Goal: Use online tool/utility: Utilize a website feature to perform a specific function

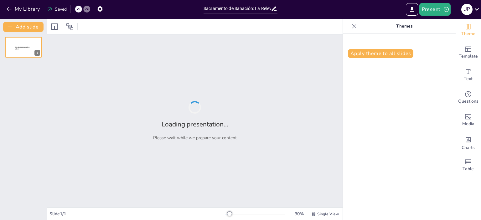
type input "Sacramento de Sanación: La Relevancia de la Unción de los Enfermos en la Vida […"
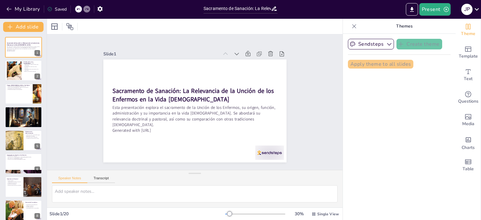
checkbox input "true"
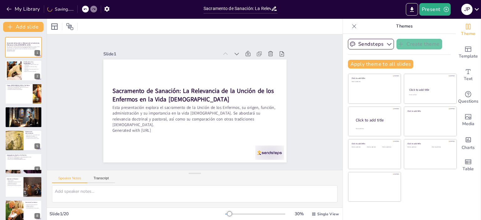
checkbox input "true"
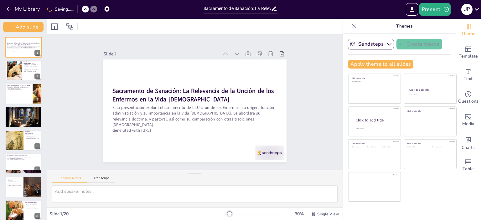
checkbox input "true"
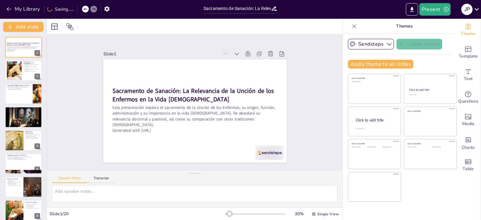
checkbox input "true"
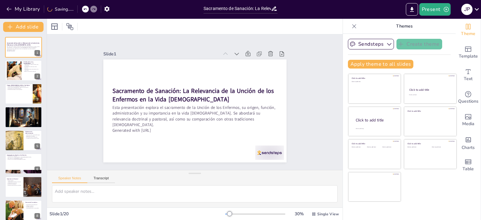
checkbox input "true"
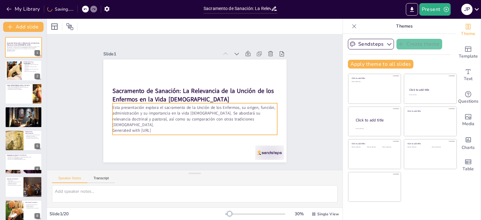
checkbox input "true"
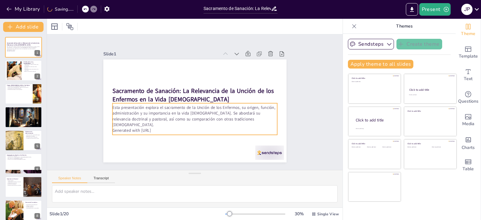
checkbox input "true"
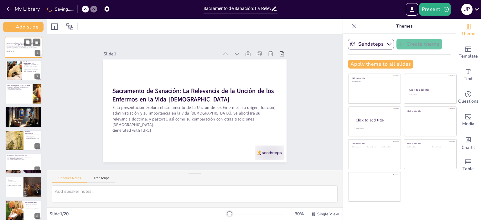
checkbox input "true"
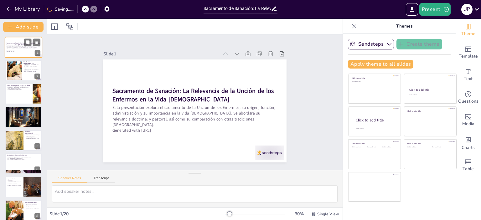
checkbox input "true"
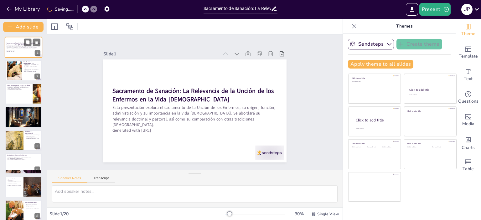
checkbox input "true"
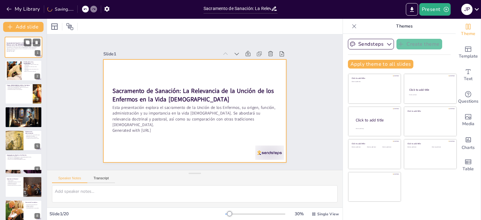
checkbox input "true"
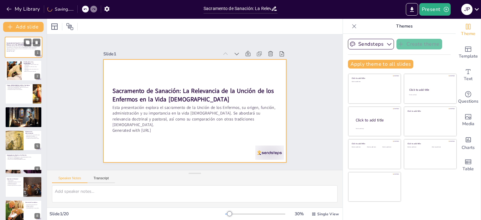
checkbox input "true"
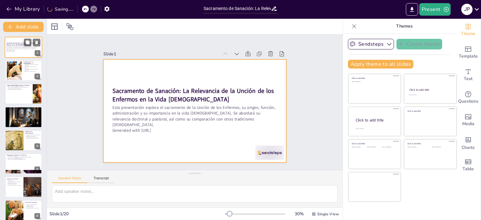
checkbox input "true"
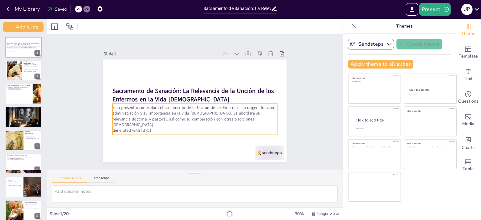
checkbox input "true"
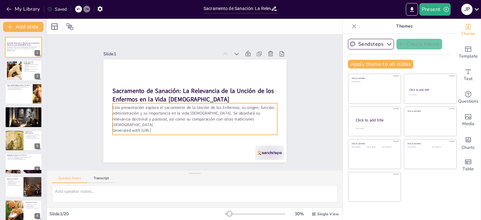
checkbox input "true"
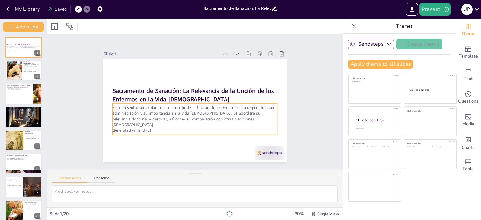
checkbox input "true"
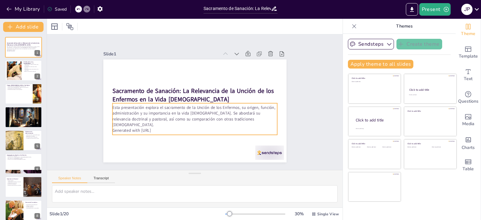
checkbox input "true"
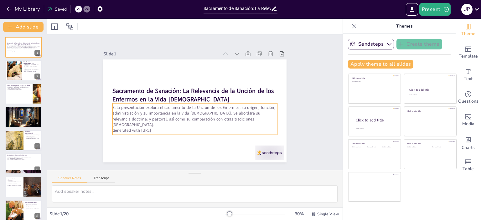
checkbox input "true"
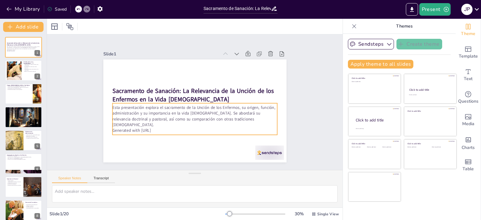
checkbox input "true"
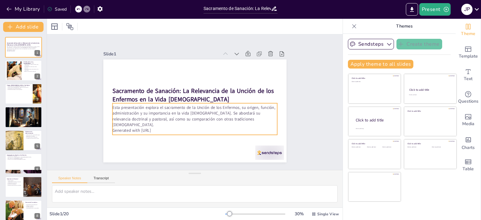
checkbox input "true"
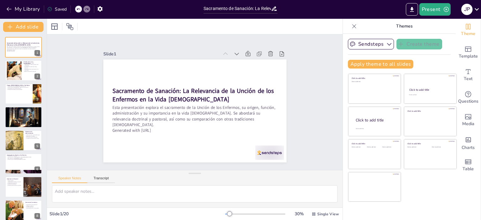
checkbox input "true"
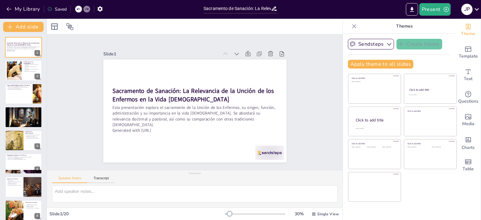
checkbox input "true"
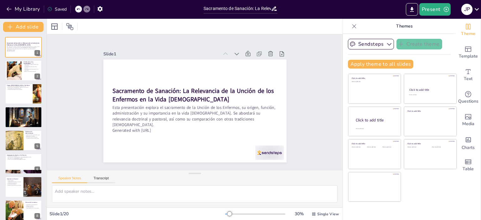
checkbox input "true"
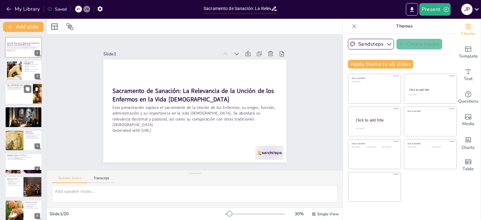
checkbox input "true"
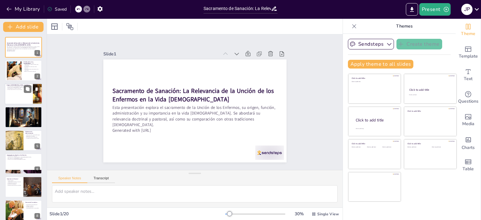
checkbox input "true"
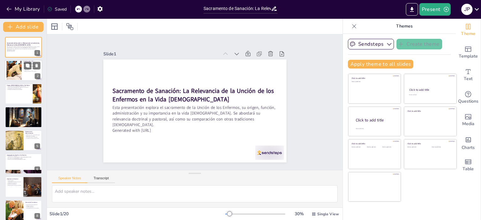
checkbox input "true"
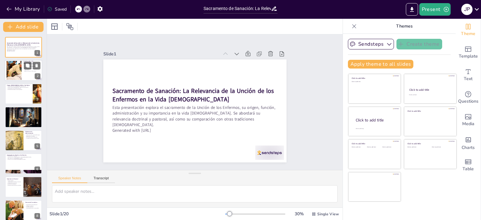
checkbox input "true"
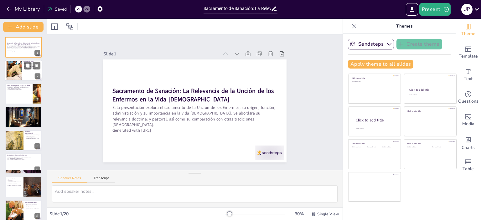
checkbox input "true"
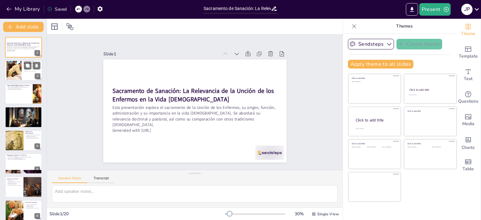
checkbox input "true"
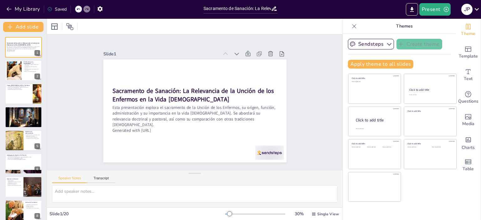
checkbox input "true"
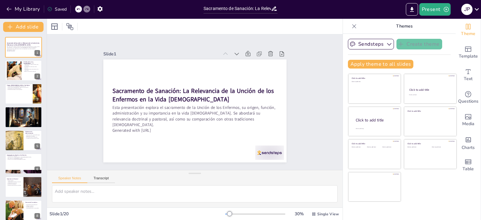
checkbox input "true"
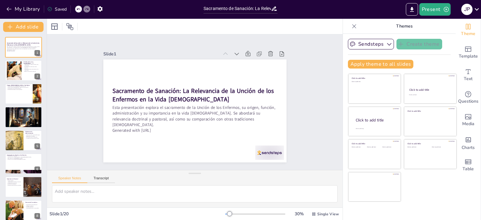
checkbox input "true"
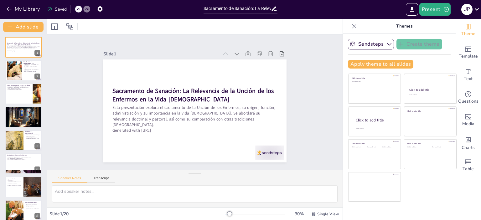
checkbox input "true"
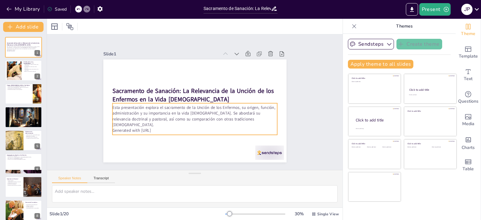
checkbox input "true"
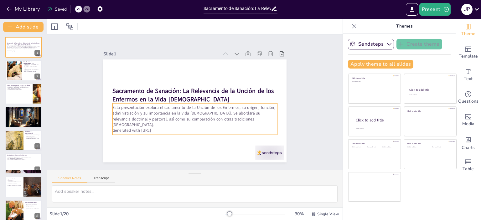
checkbox input "true"
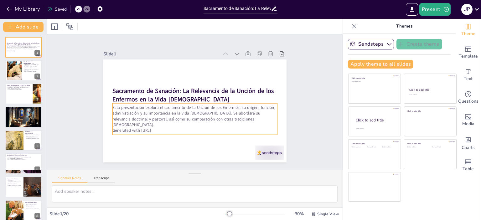
checkbox input "true"
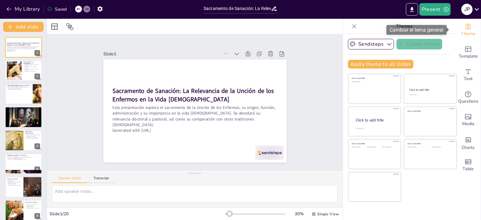
checkbox input "true"
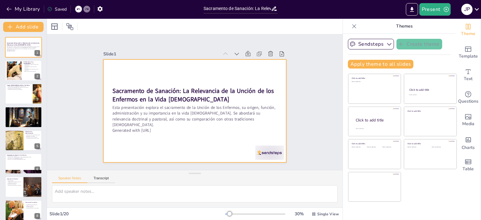
checkbox input "true"
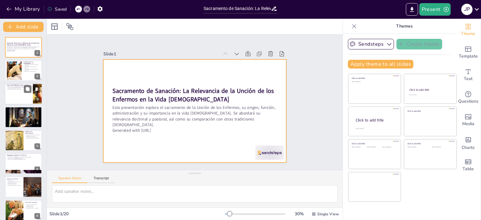
checkbox input "true"
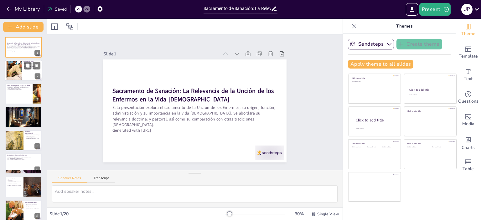
checkbox input "true"
click at [19, 71] on div at bounding box center [14, 70] width 34 height 19
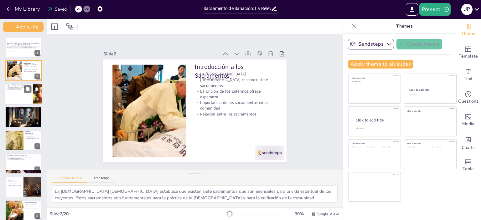
click at [19, 94] on div at bounding box center [24, 93] width 38 height 21
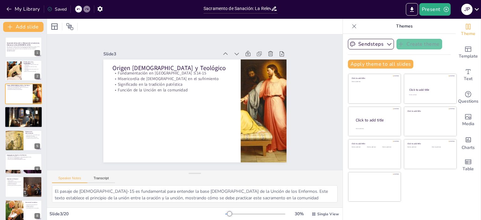
click at [19, 121] on div at bounding box center [24, 118] width 38 height 22
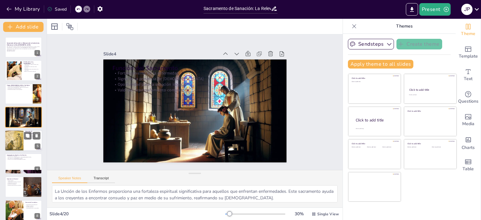
click at [20, 139] on div at bounding box center [13, 140] width 21 height 21
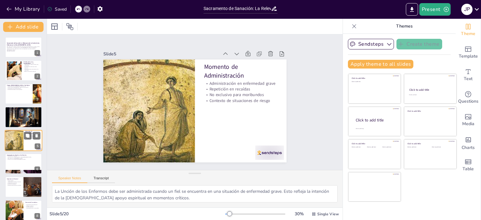
scroll to position [14, 0]
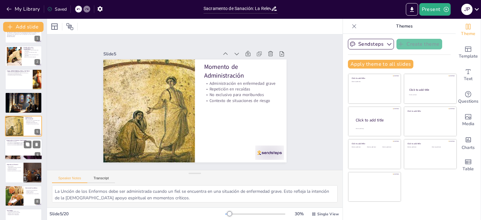
click at [19, 153] on div at bounding box center [24, 149] width 38 height 21
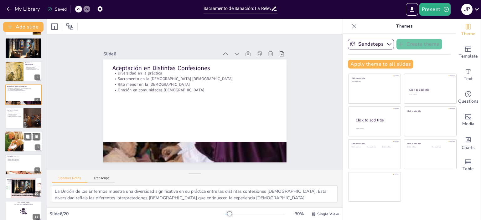
click at [23, 141] on div at bounding box center [13, 141] width 21 height 21
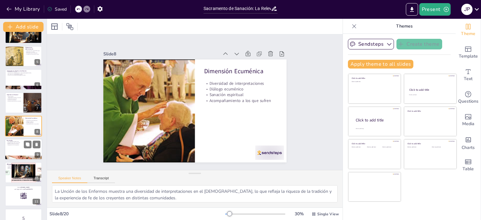
click at [15, 145] on p "Integración en la vida pastoral" at bounding box center [24, 145] width 34 height 1
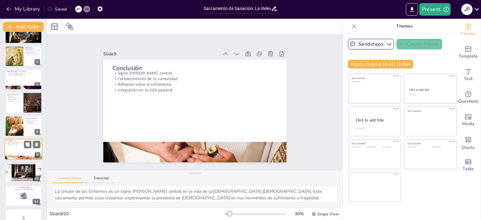
scroll to position [108, 0]
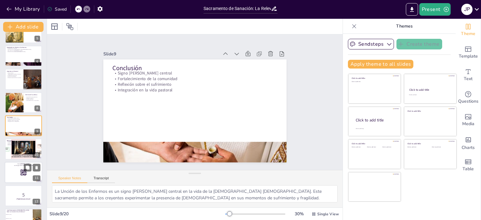
click at [14, 170] on div at bounding box center [24, 172] width 38 height 21
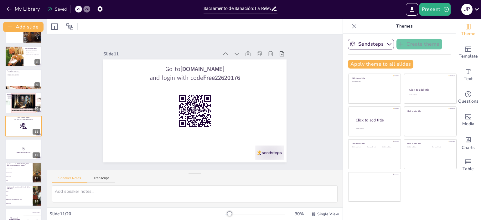
scroll to position [186, 0]
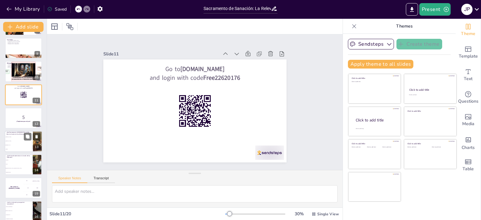
click at [17, 141] on li "[PERSON_NAME]" at bounding box center [19, 141] width 28 height 4
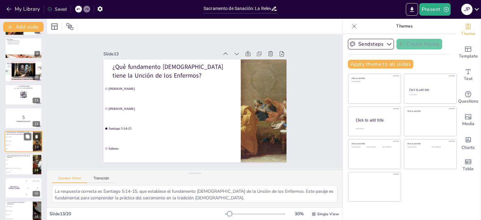
scroll to position [201, 0]
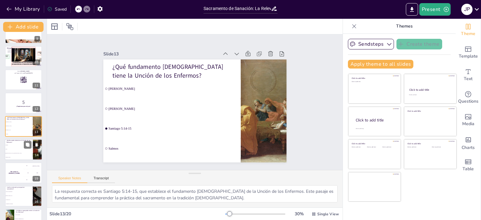
click at [17, 145] on li "Diácono" at bounding box center [19, 145] width 28 height 4
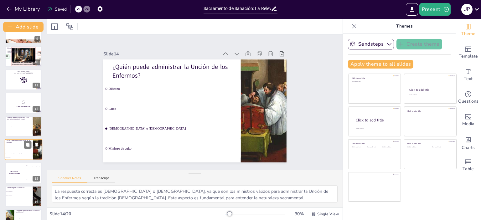
scroll to position [224, 0]
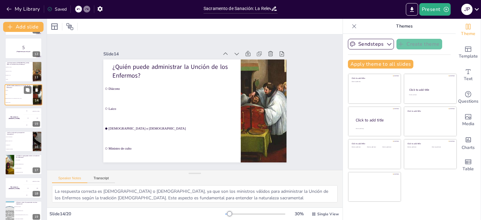
click at [17, 145] on li "Fortalecer la fe" at bounding box center [19, 145] width 28 height 4
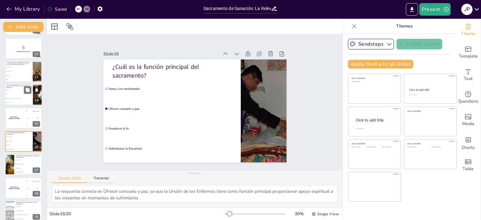
scroll to position [271, 0]
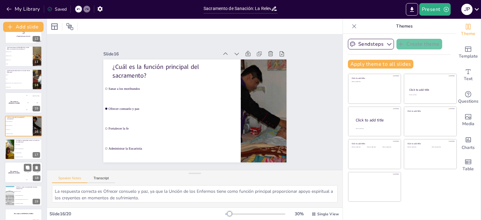
click at [14, 165] on div "The winner is [PERSON_NAME]" at bounding box center [14, 172] width 19 height 21
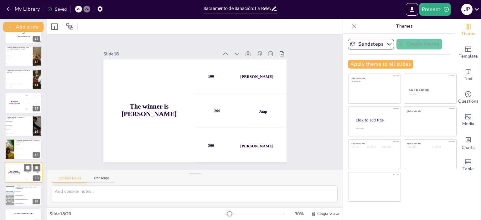
scroll to position [285, 0]
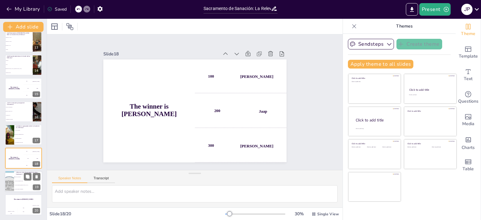
click at [12, 180] on div at bounding box center [9, 181] width 40 height 21
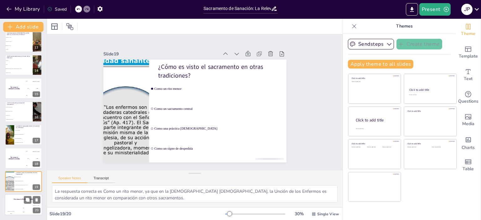
drag, startPoint x: 19, startPoint y: 200, endPoint x: 20, endPoint y: 197, distance: 3.4
click at [19, 200] on div "The winner is [PERSON_NAME]" at bounding box center [24, 199] width 38 height 11
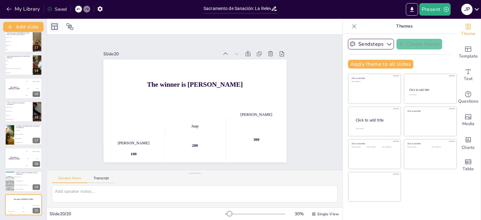
click at [55, 25] on icon at bounding box center [55, 27] width 8 height 8
click at [309, 107] on div "Slide 1 Sacramento de Sanación: La Relevancia de la Unción de los Enfermos en l…" at bounding box center [194, 102] width 299 height 311
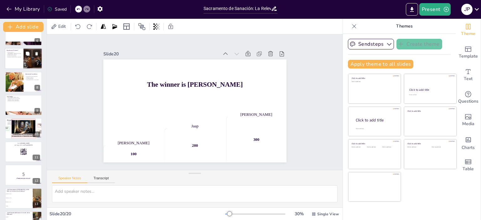
scroll to position [0, 0]
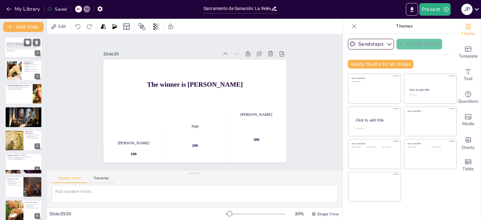
click at [20, 52] on div at bounding box center [24, 47] width 38 height 21
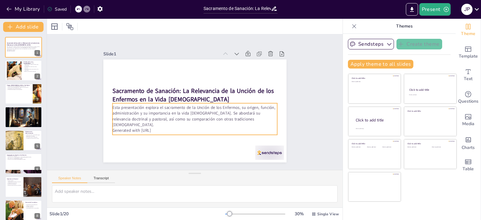
click at [154, 118] on p "Esta presentación explora el sacramento de la Unción de los Enfermos, su origen…" at bounding box center [189, 115] width 160 height 88
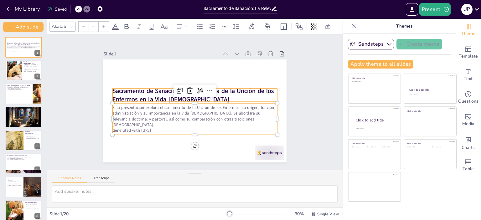
click at [135, 95] on strong "Sacramento de Sanación: La Relevancia de la Unción de los Enfermos en la Vida […" at bounding box center [198, 93] width 131 height 114
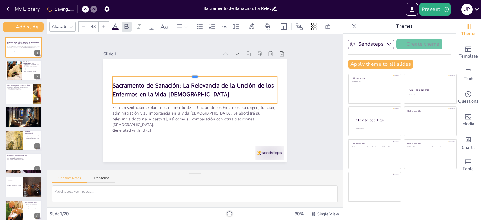
drag, startPoint x: 143, startPoint y: 87, endPoint x: 143, endPoint y: 73, distance: 13.5
click at [143, 73] on div at bounding box center [206, 77] width 153 height 72
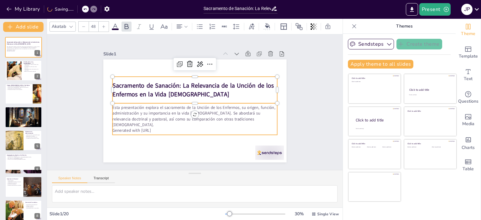
click at [140, 118] on p "Esta presentación explora el sacramento de la Unción de los Enfermos, su origen…" at bounding box center [191, 115] width 164 height 73
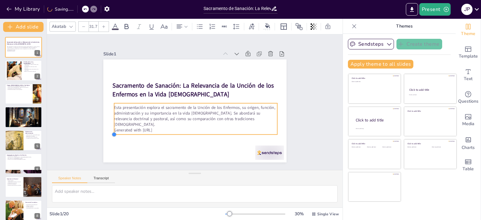
drag, startPoint x: 107, startPoint y: 133, endPoint x: 112, endPoint y: 133, distance: 5.3
click at [112, 133] on div "Sacramento de Sanación: La Relevancia de la Unción de los Enfermos en la Vida […" at bounding box center [193, 110] width 201 height 139
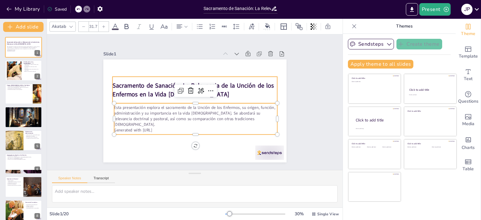
click at [224, 87] on strong "Sacramento de Sanación: La Relevancia de la Unción de los Enfermos en la Vida […" at bounding box center [198, 86] width 155 height 73
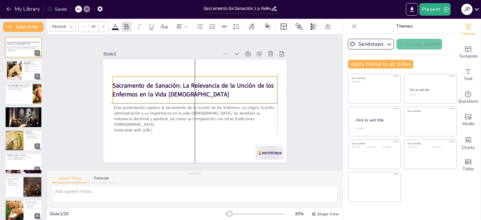
drag, startPoint x: 188, startPoint y: 91, endPoint x: 186, endPoint y: 88, distance: 3.3
click at [186, 88] on p "Sacramento de Sanación: La Relevancia de la Unción de los Enfermos en la Vida […" at bounding box center [199, 90] width 162 height 67
click at [284, 24] on icon at bounding box center [284, 27] width 8 height 8
click at [116, 25] on icon at bounding box center [116, 27] width 8 height 8
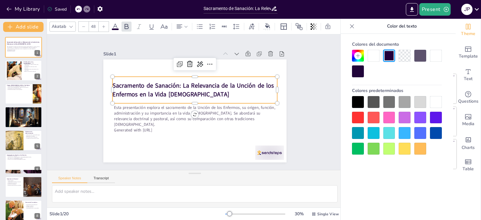
click at [419, 150] on div at bounding box center [421, 149] width 12 height 12
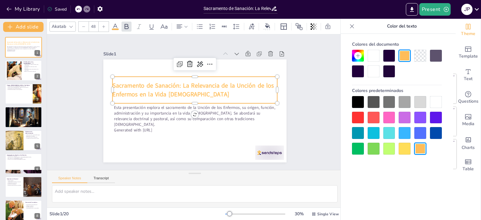
click at [359, 102] on div at bounding box center [358, 102] width 12 height 12
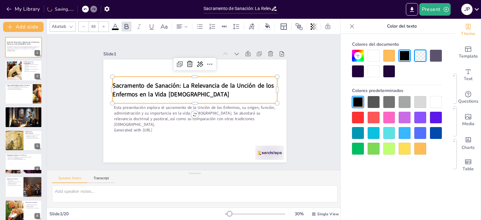
click at [420, 147] on div at bounding box center [421, 149] width 12 height 12
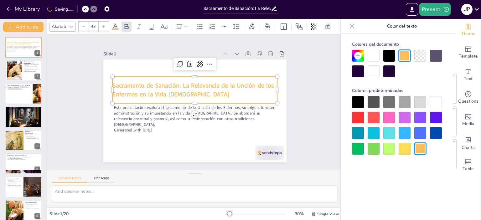
click at [359, 70] on div at bounding box center [358, 72] width 12 height 12
